Goal: Task Accomplishment & Management: Understand process/instructions

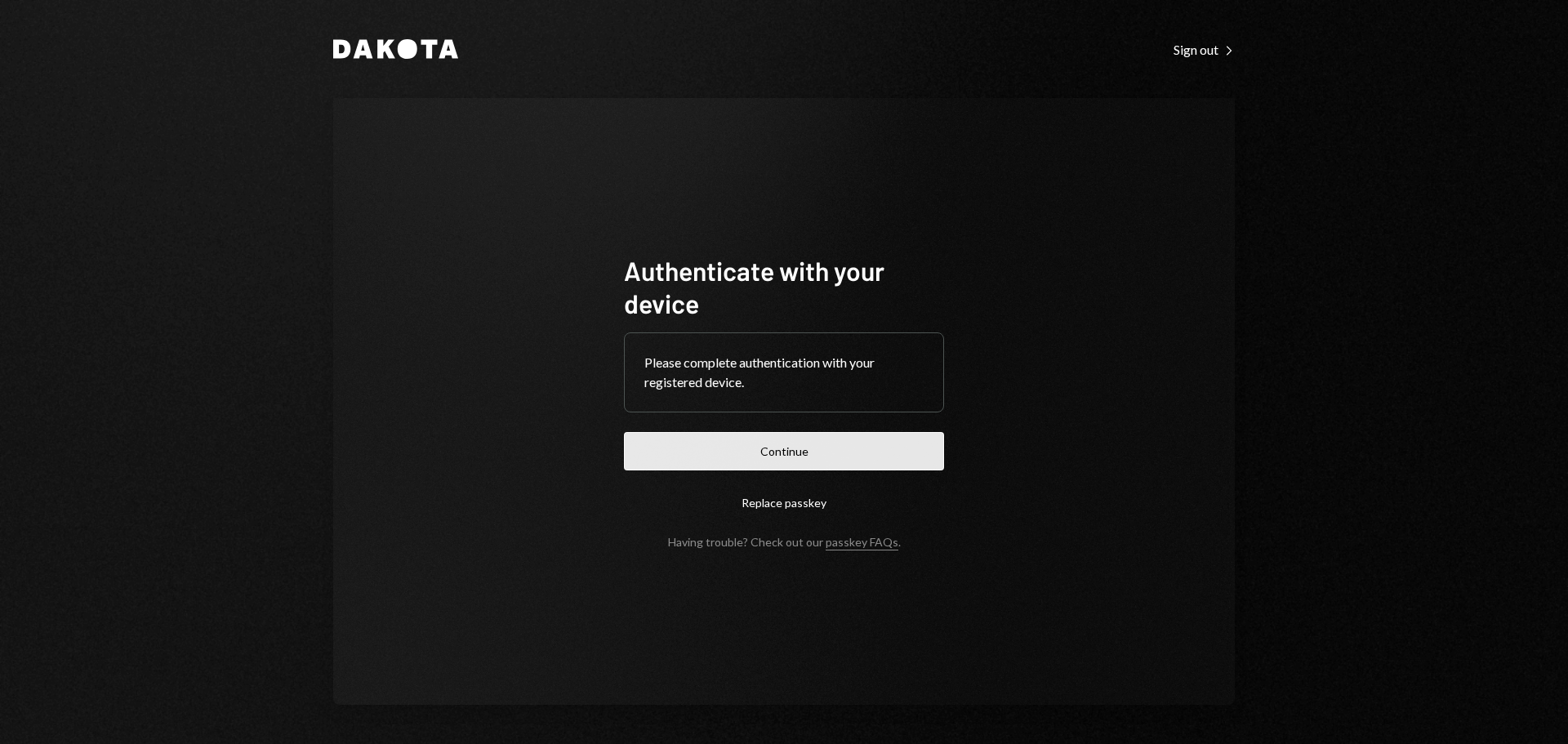
click at [745, 440] on button "Continue" at bounding box center [784, 452] width 320 height 39
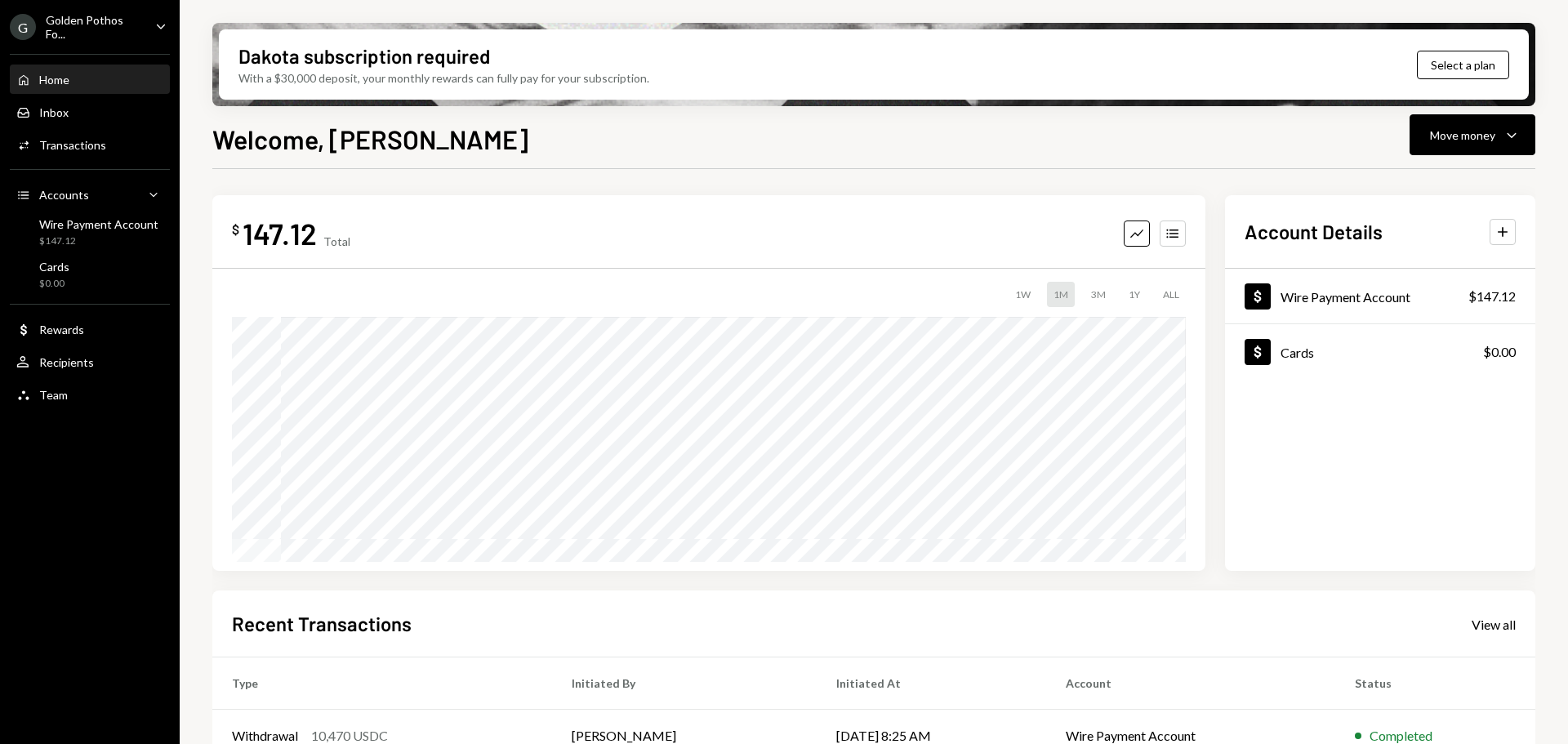
click at [71, 24] on div "Golden Pothos Fo..." at bounding box center [94, 26] width 96 height 27
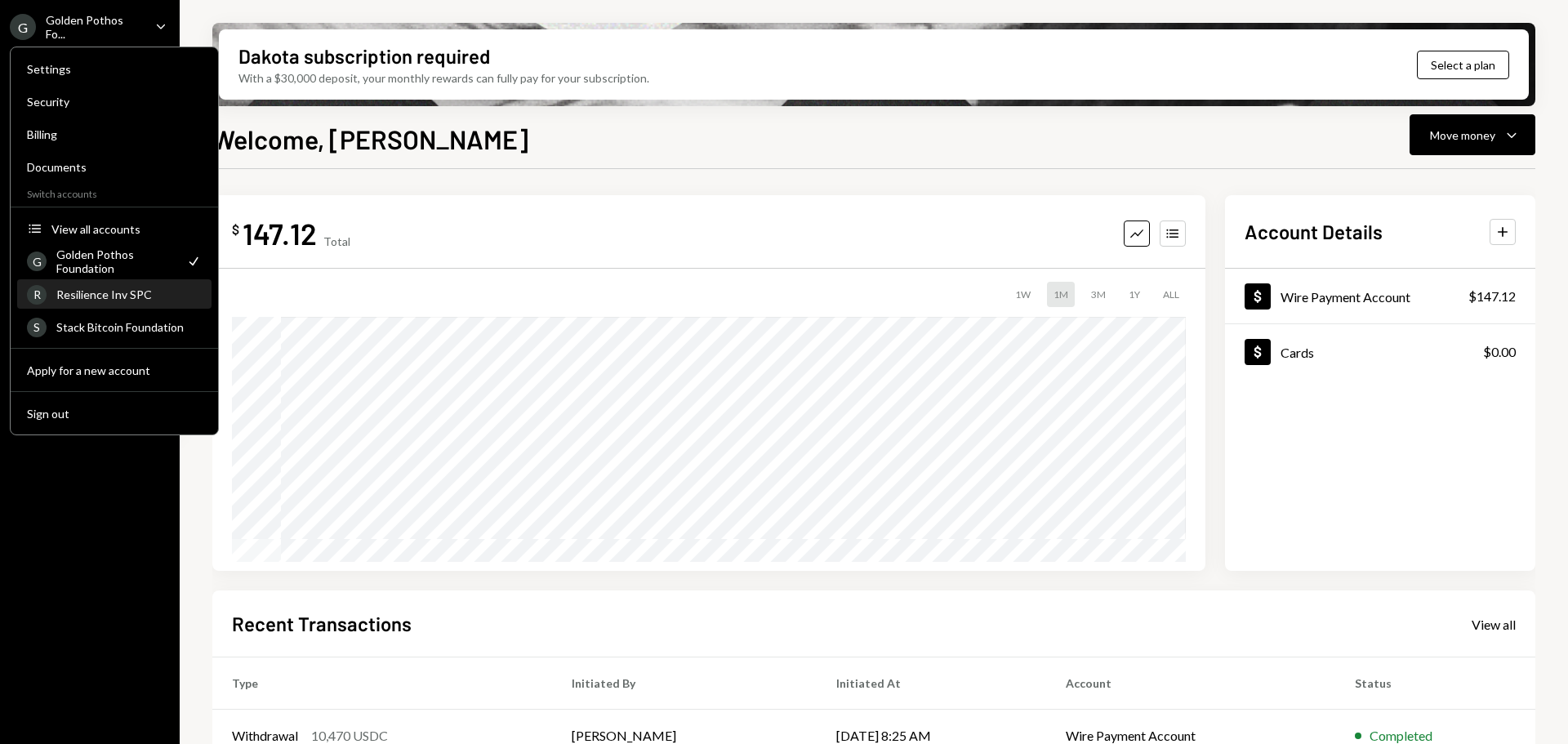
click at [148, 292] on div "Resilience Inv SPC" at bounding box center [129, 295] width 146 height 14
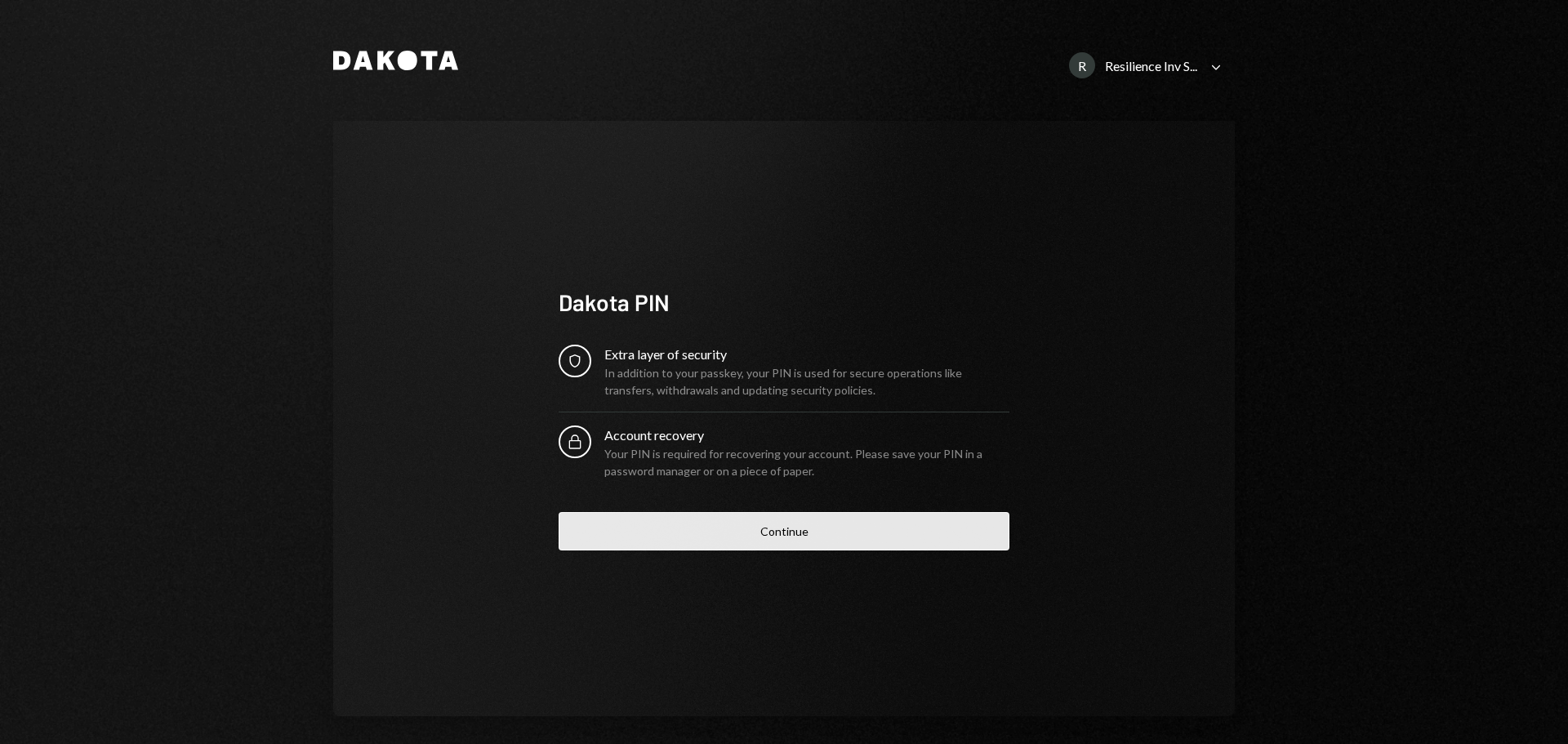
click at [749, 538] on button "Continue" at bounding box center [784, 531] width 451 height 39
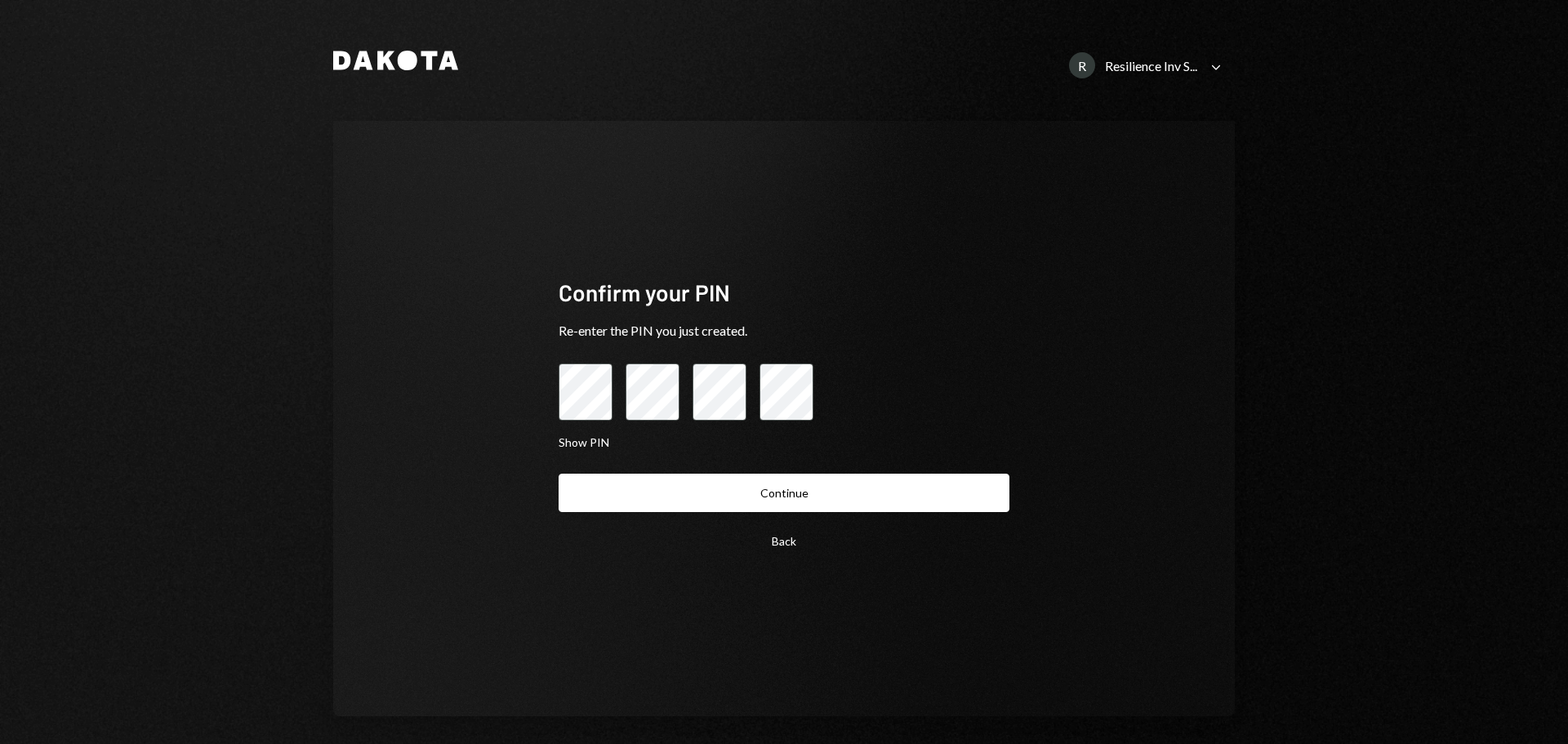
drag, startPoint x: 745, startPoint y: 494, endPoint x: 737, endPoint y: 499, distance: 9.4
click at [742, 498] on button "Continue" at bounding box center [784, 493] width 451 height 39
